Goal: Information Seeking & Learning: Learn about a topic

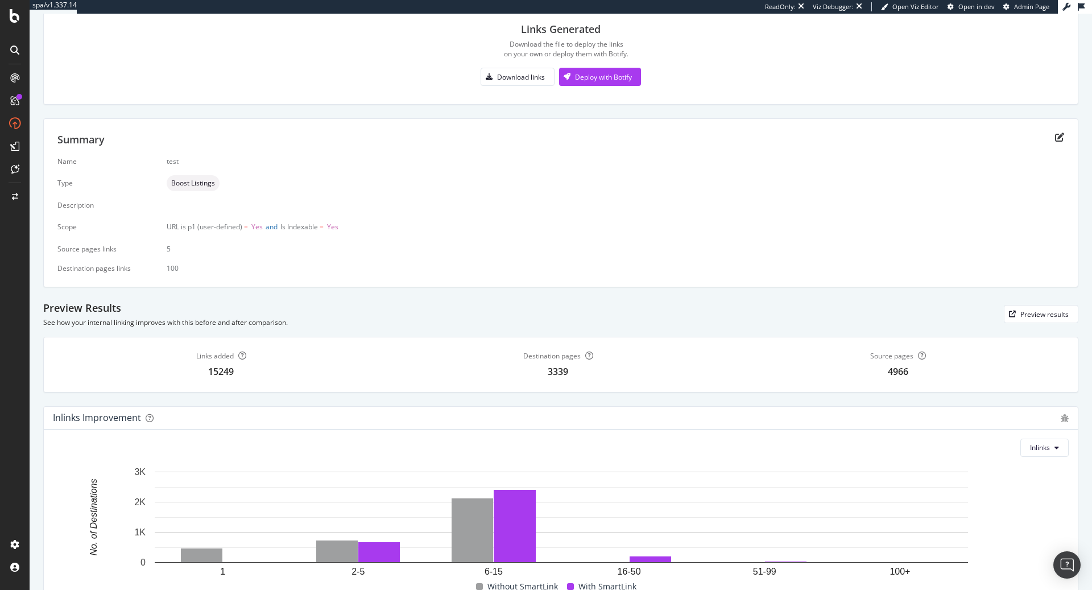
scroll to position [165, 0]
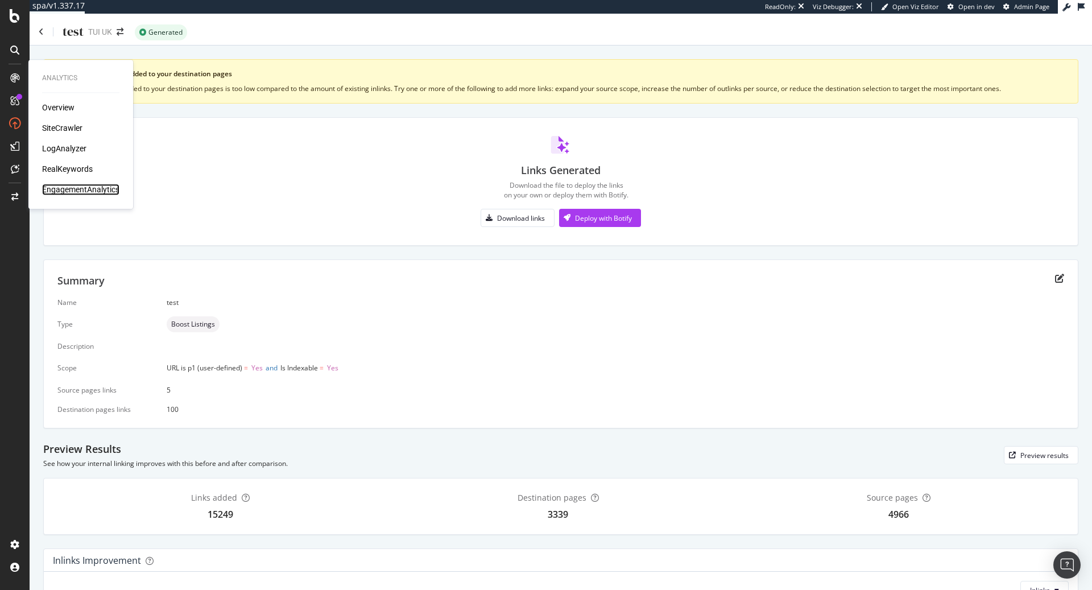
click at [75, 188] on div "EngagementAnalytics" at bounding box center [80, 189] width 77 height 11
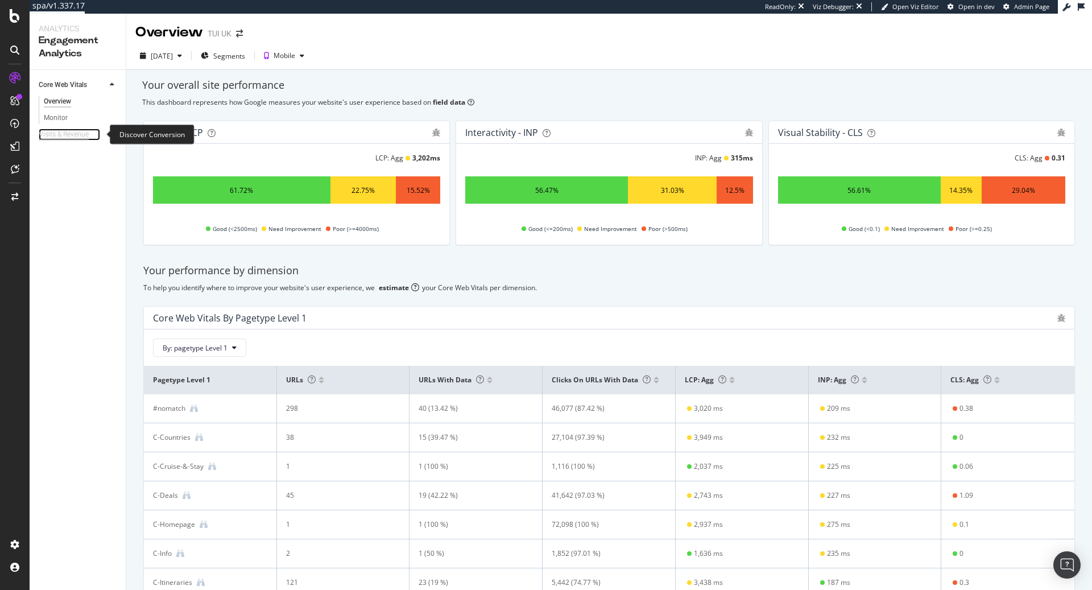
click at [72, 136] on div "Visits & Revenue" at bounding box center [64, 135] width 50 height 12
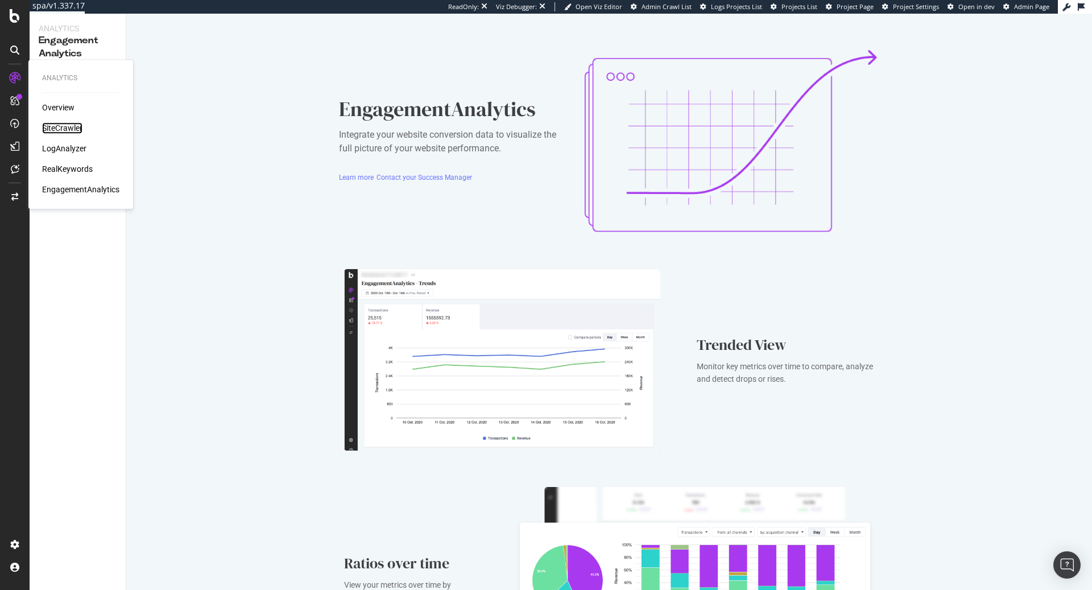
click at [56, 129] on div "SiteCrawler" at bounding box center [62, 127] width 40 height 11
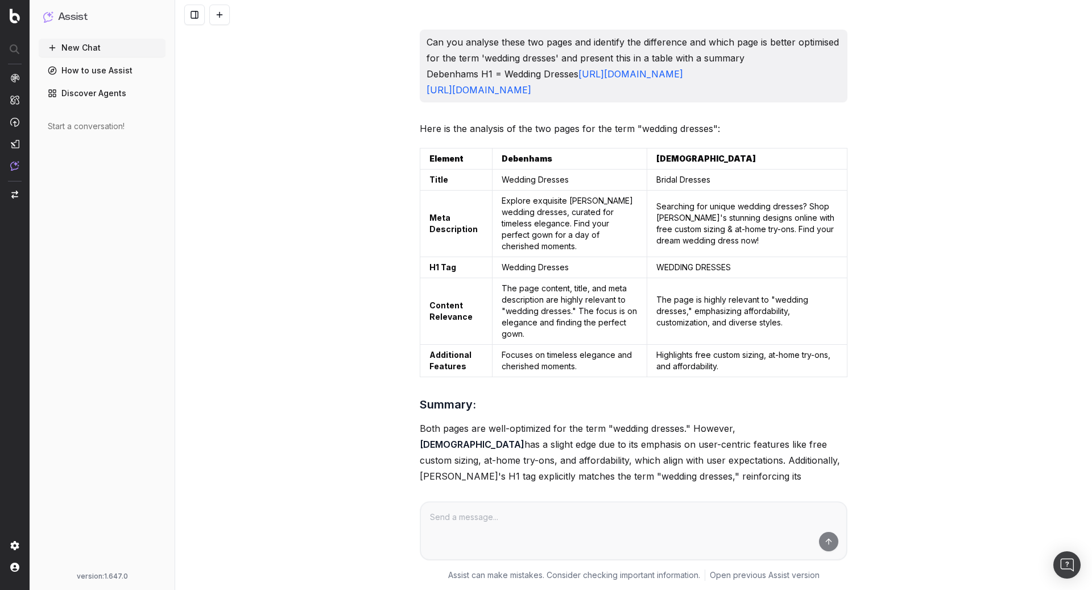
scroll to position [1640, 0]
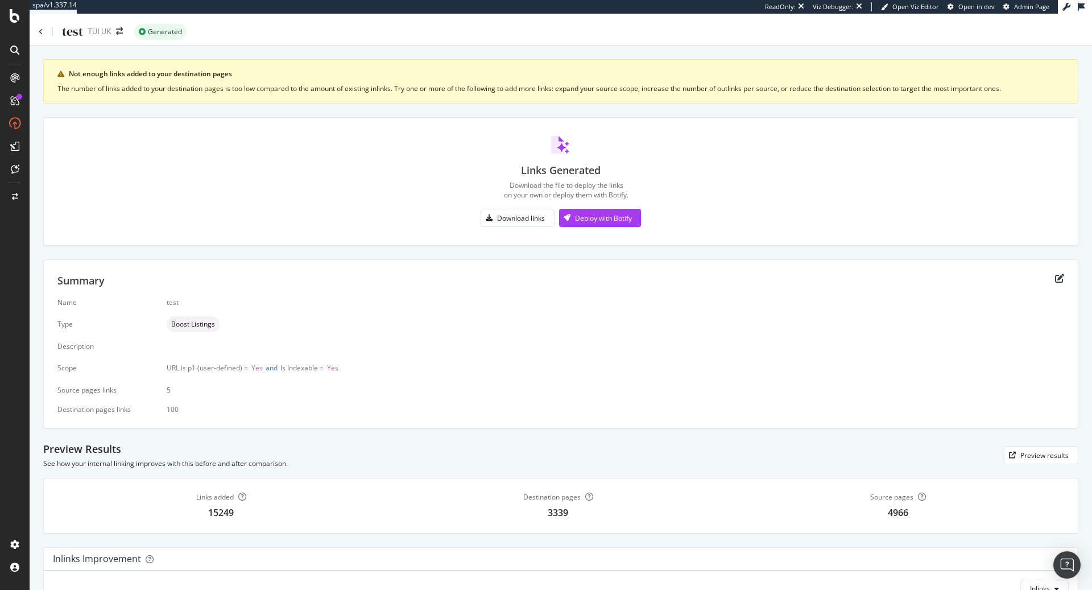
scroll to position [165, 0]
